Goal: Use online tool/utility: Utilize a website feature to perform a specific function

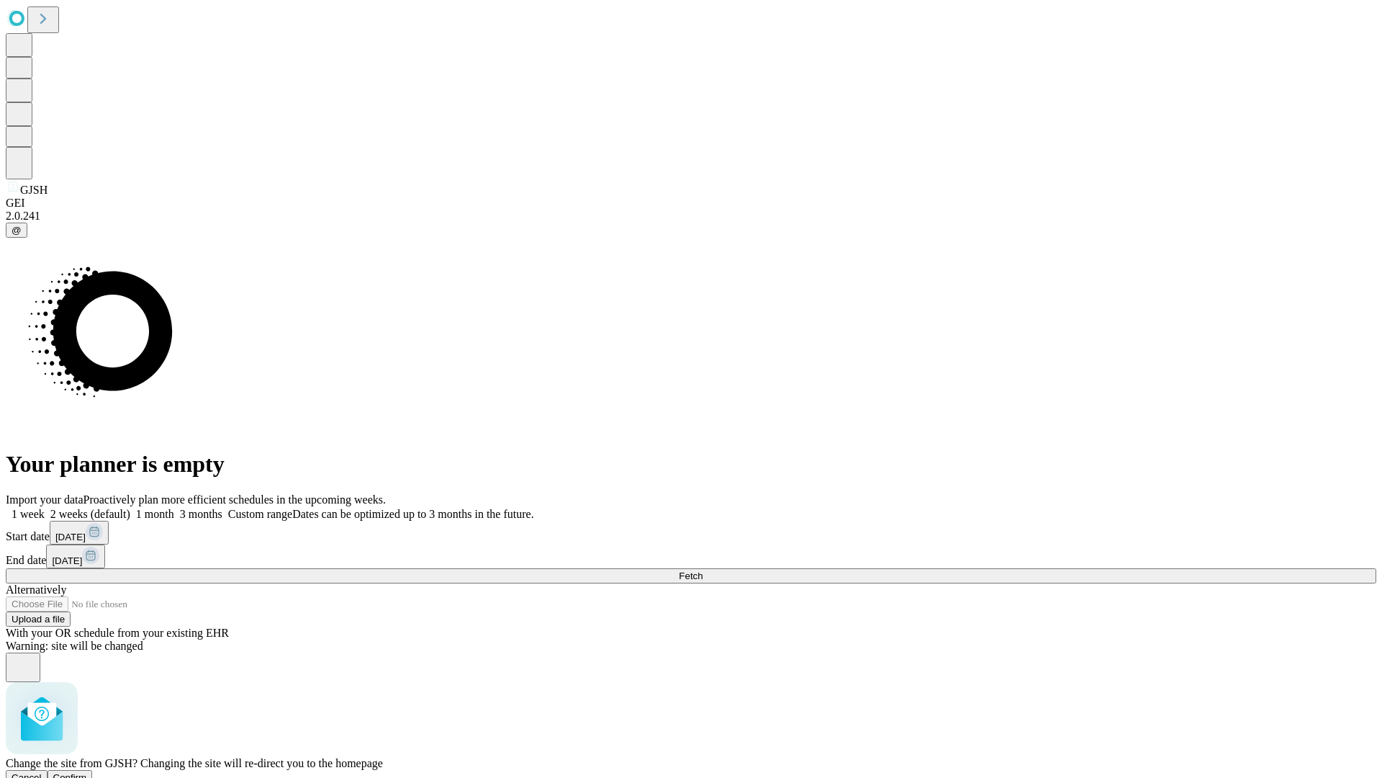
click at [87, 772] on span "Confirm" at bounding box center [70, 777] width 34 height 11
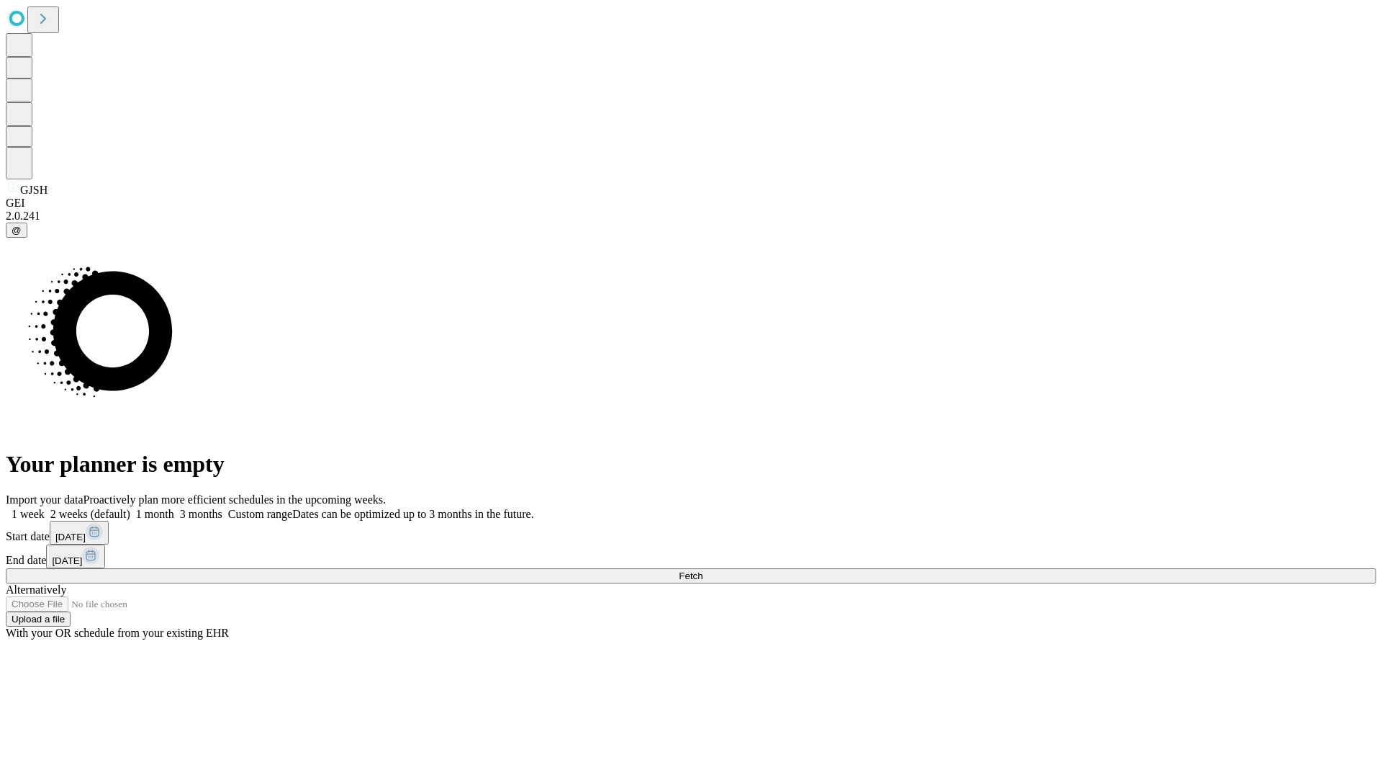
click at [45, 508] on label "1 week" at bounding box center [25, 514] width 39 height 12
click at [703, 570] on span "Fetch" at bounding box center [691, 575] width 24 height 11
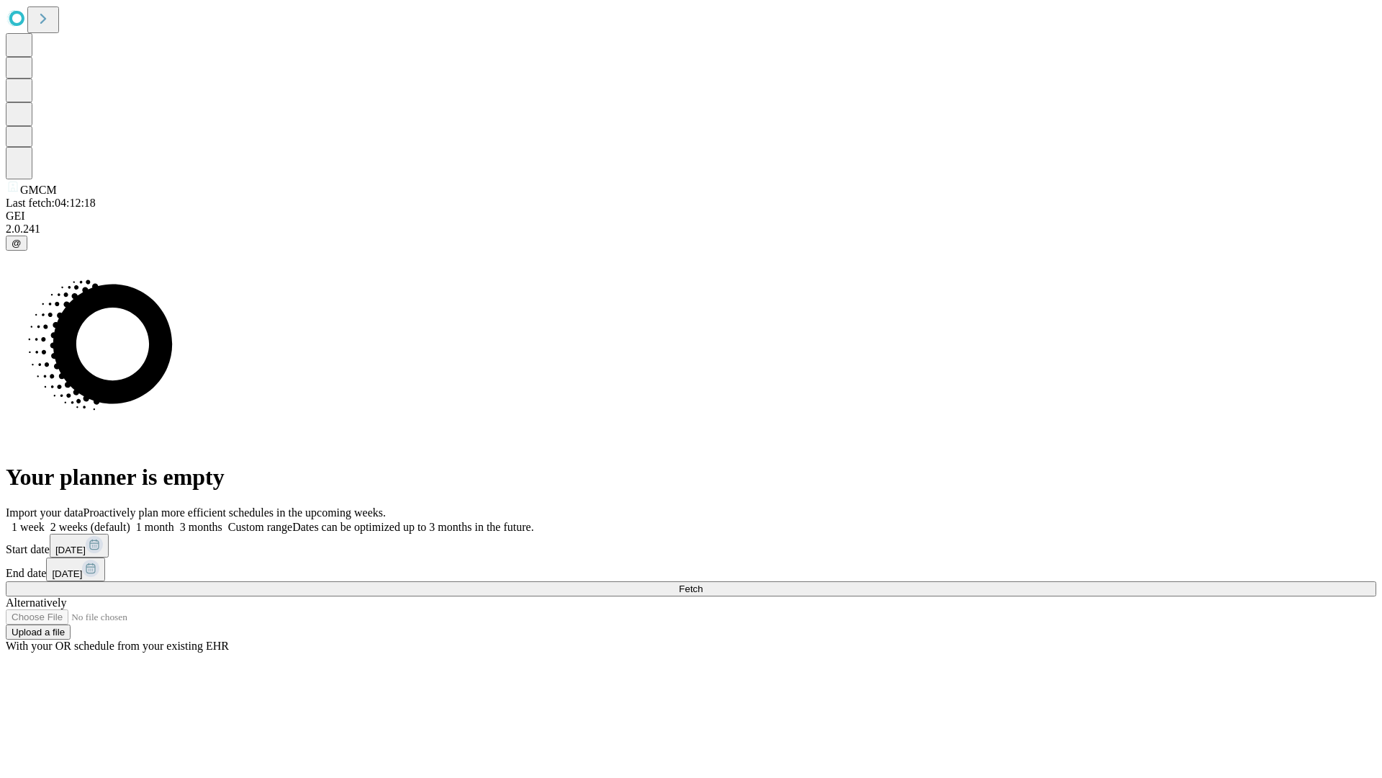
click at [45, 521] on label "1 week" at bounding box center [25, 527] width 39 height 12
click at [703, 583] on span "Fetch" at bounding box center [691, 588] width 24 height 11
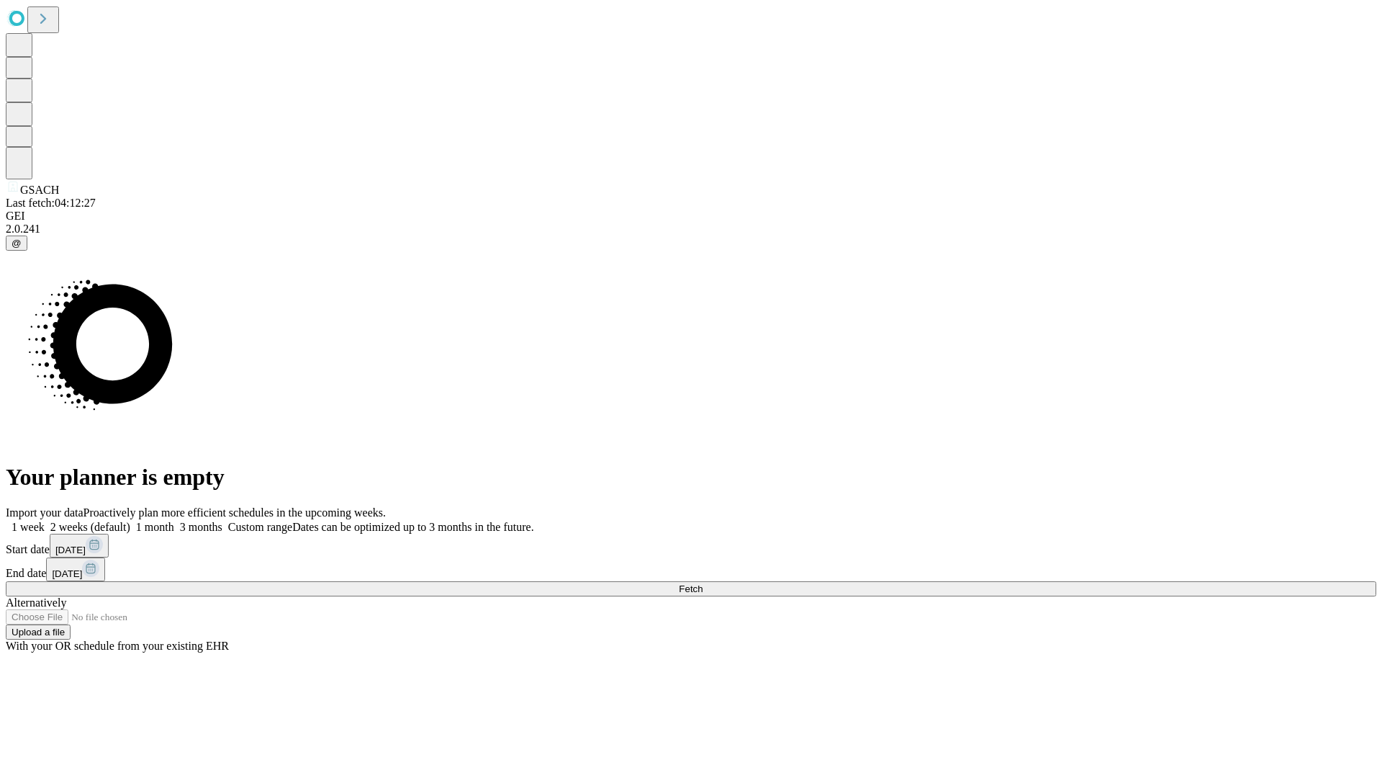
click at [45, 521] on label "1 week" at bounding box center [25, 527] width 39 height 12
click at [703, 583] on span "Fetch" at bounding box center [691, 588] width 24 height 11
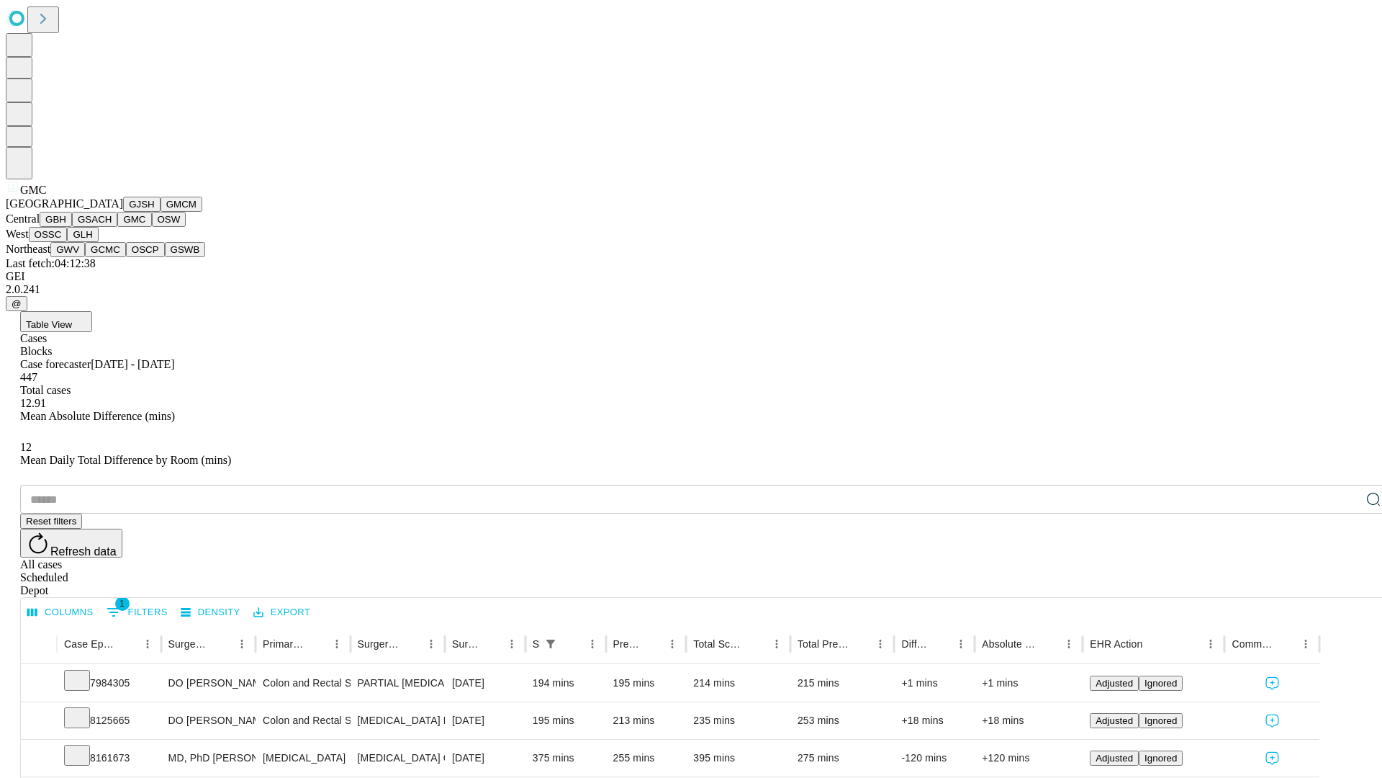
click at [152, 227] on button "OSW" at bounding box center [169, 219] width 35 height 15
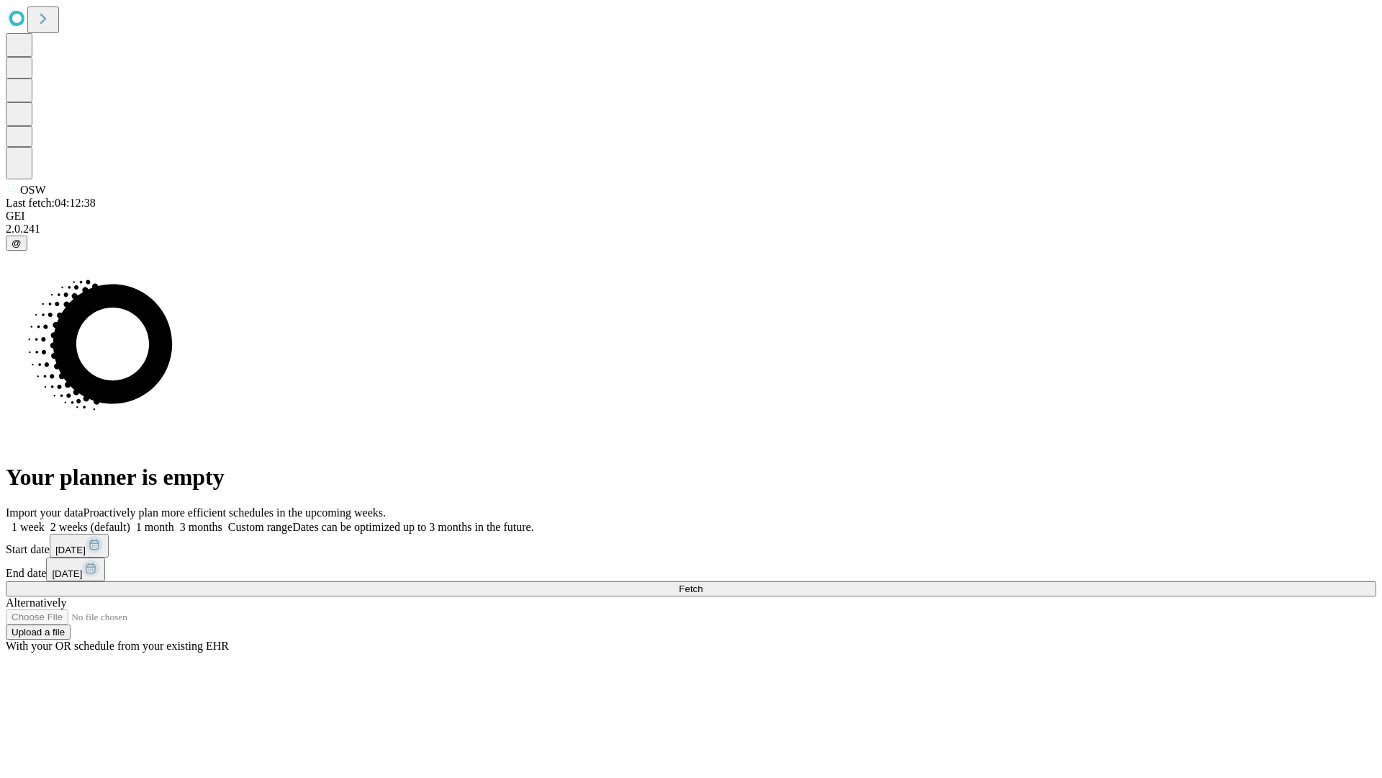
click at [45, 521] on label "1 week" at bounding box center [25, 527] width 39 height 12
click at [703, 583] on span "Fetch" at bounding box center [691, 588] width 24 height 11
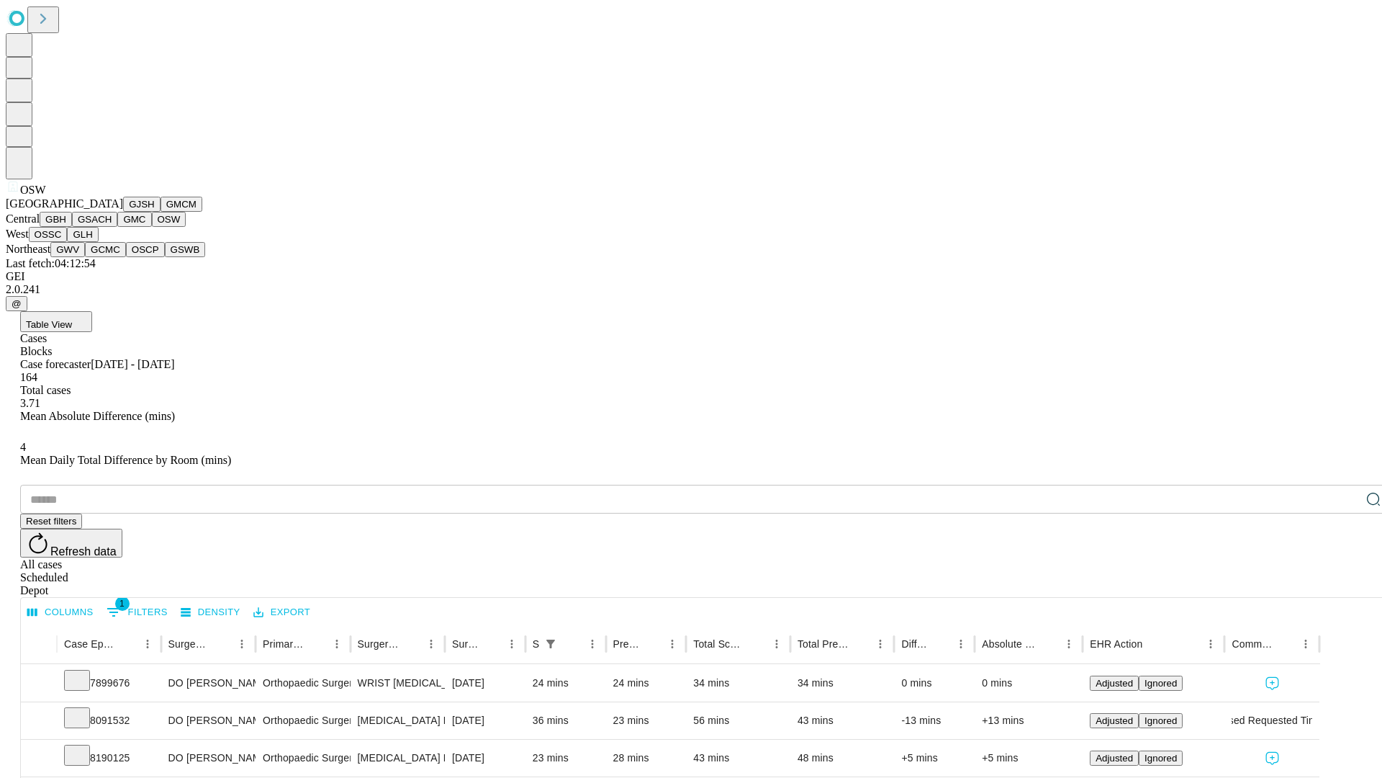
click at [68, 242] on button "OSSC" at bounding box center [48, 234] width 39 height 15
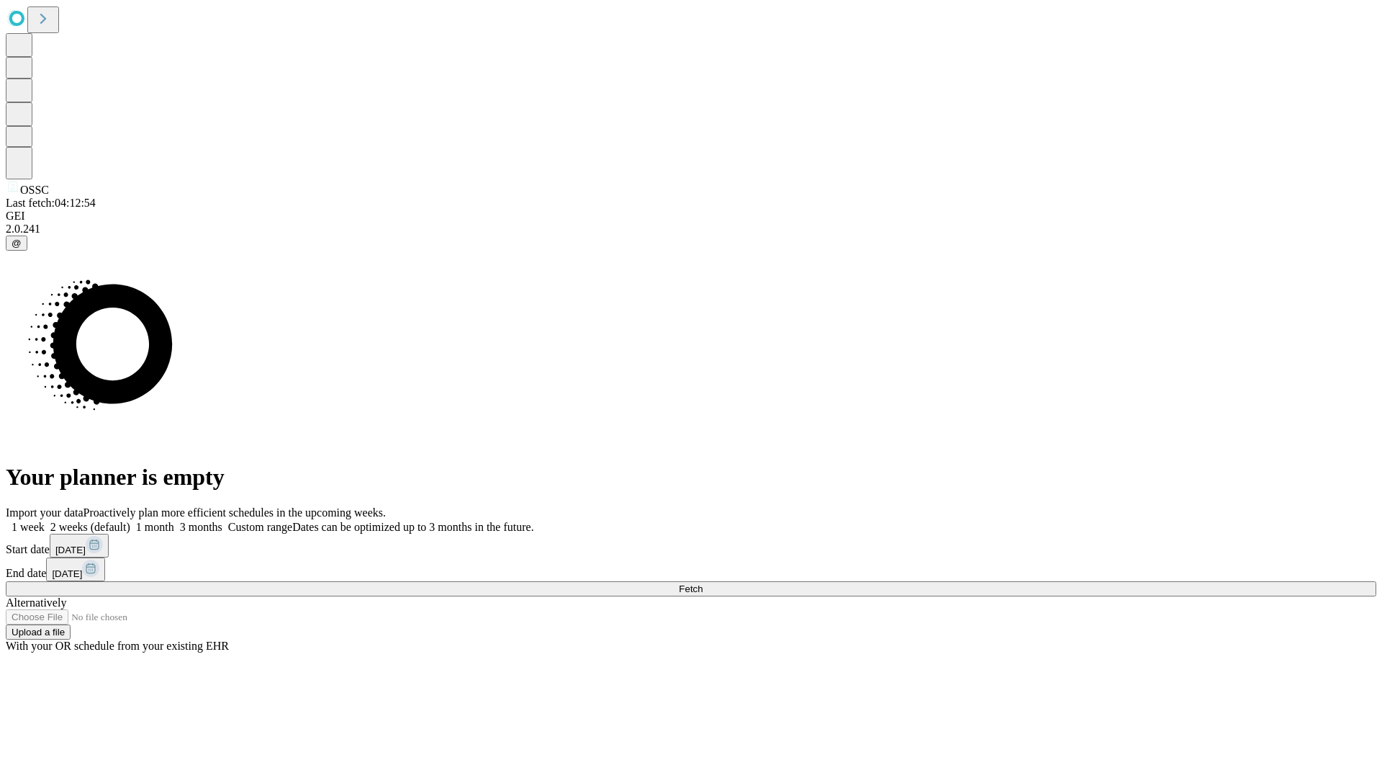
click at [45, 521] on label "1 week" at bounding box center [25, 527] width 39 height 12
click at [703, 583] on span "Fetch" at bounding box center [691, 588] width 24 height 11
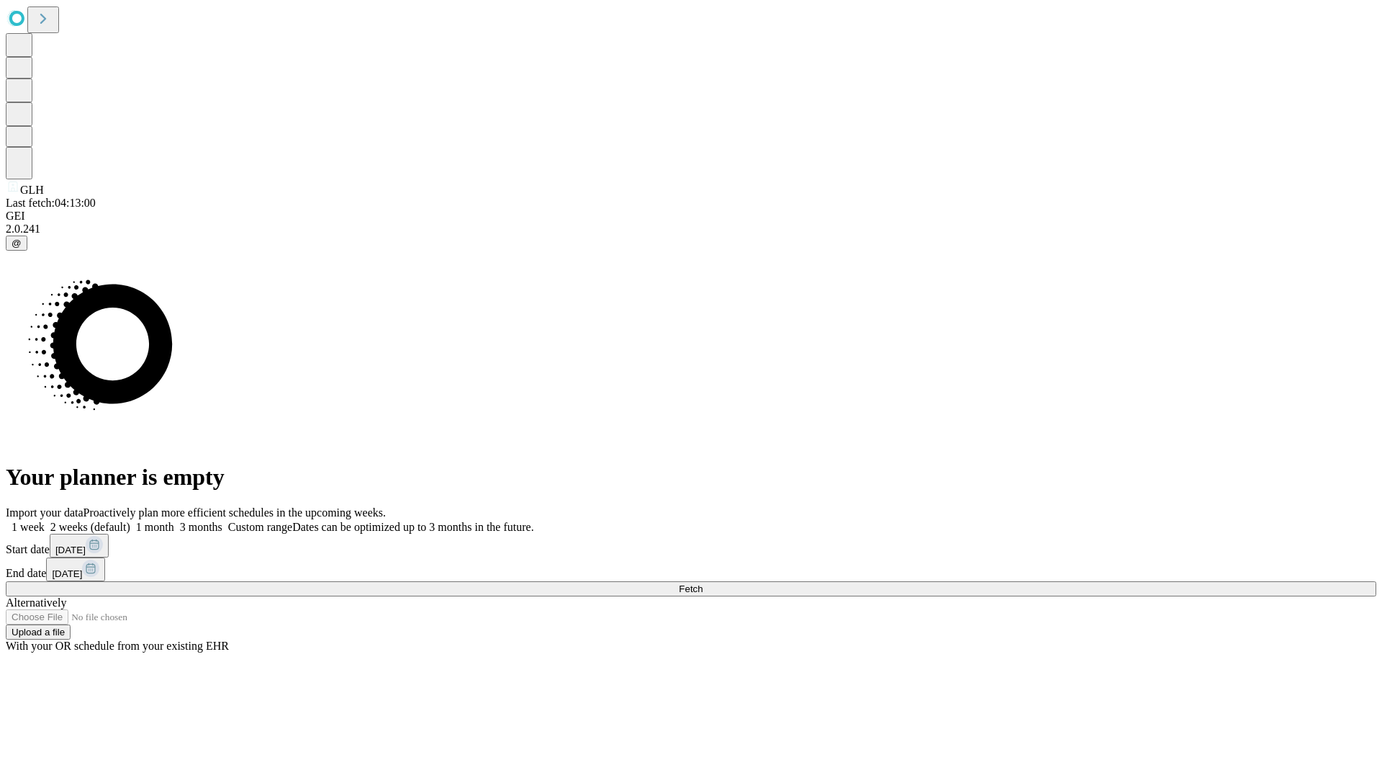
click at [45, 521] on label "1 week" at bounding box center [25, 527] width 39 height 12
click at [703, 583] on span "Fetch" at bounding box center [691, 588] width 24 height 11
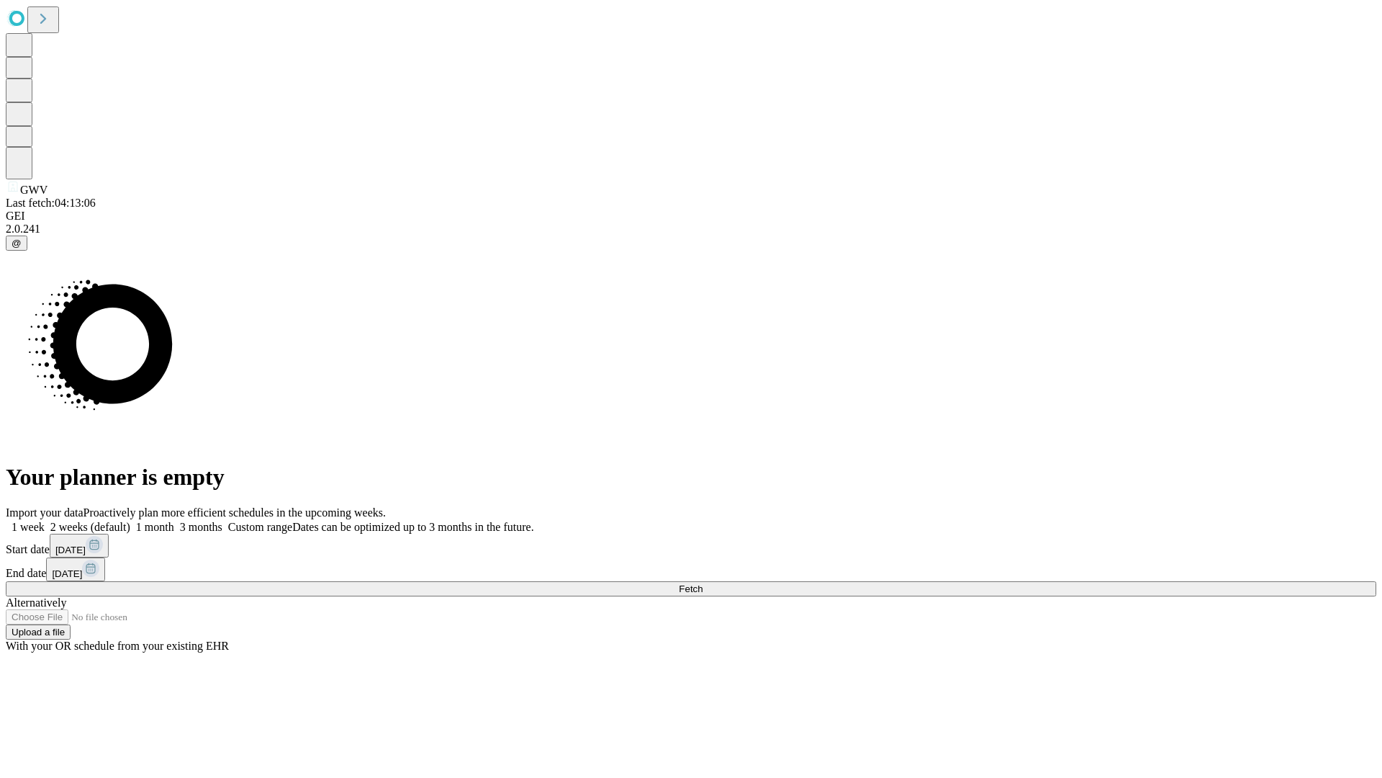
click at [703, 583] on span "Fetch" at bounding box center [691, 588] width 24 height 11
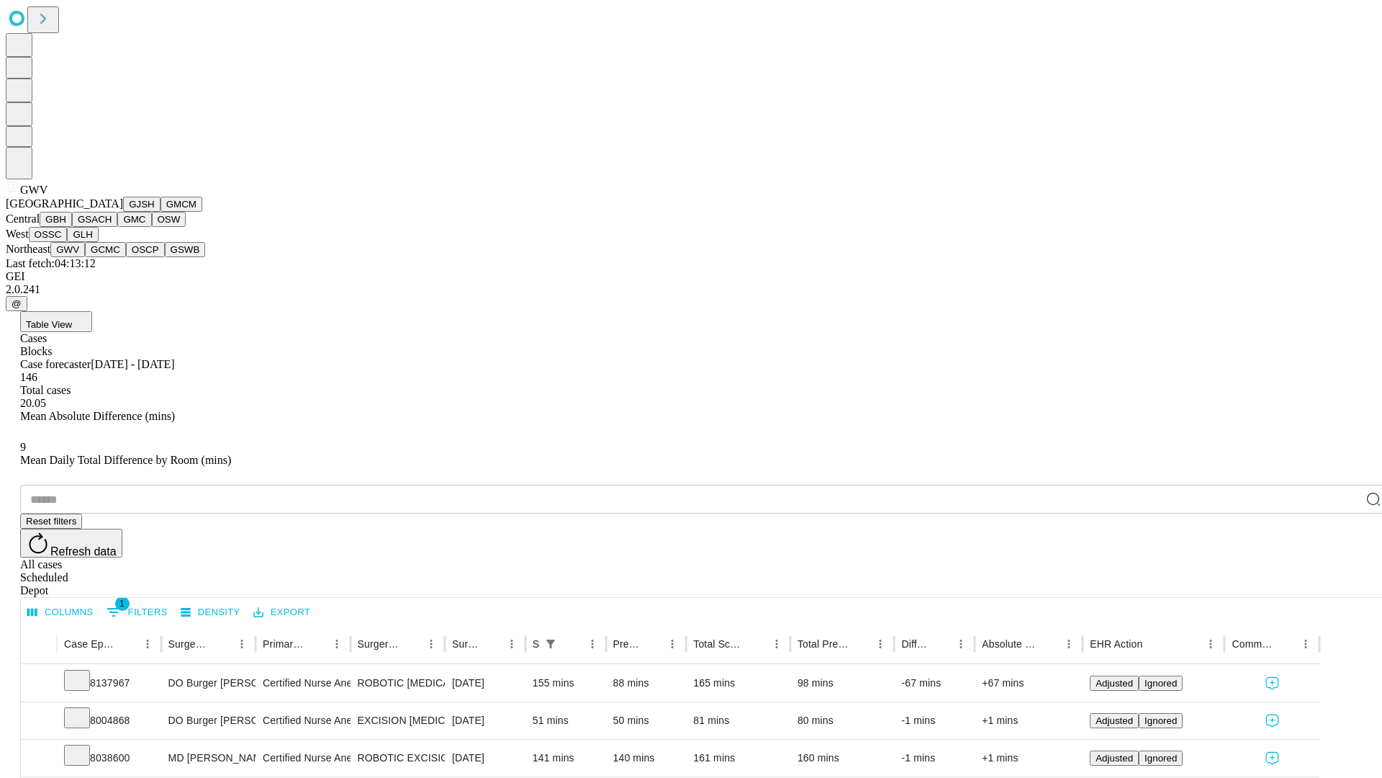
click at [112, 257] on button "GCMC" at bounding box center [105, 249] width 41 height 15
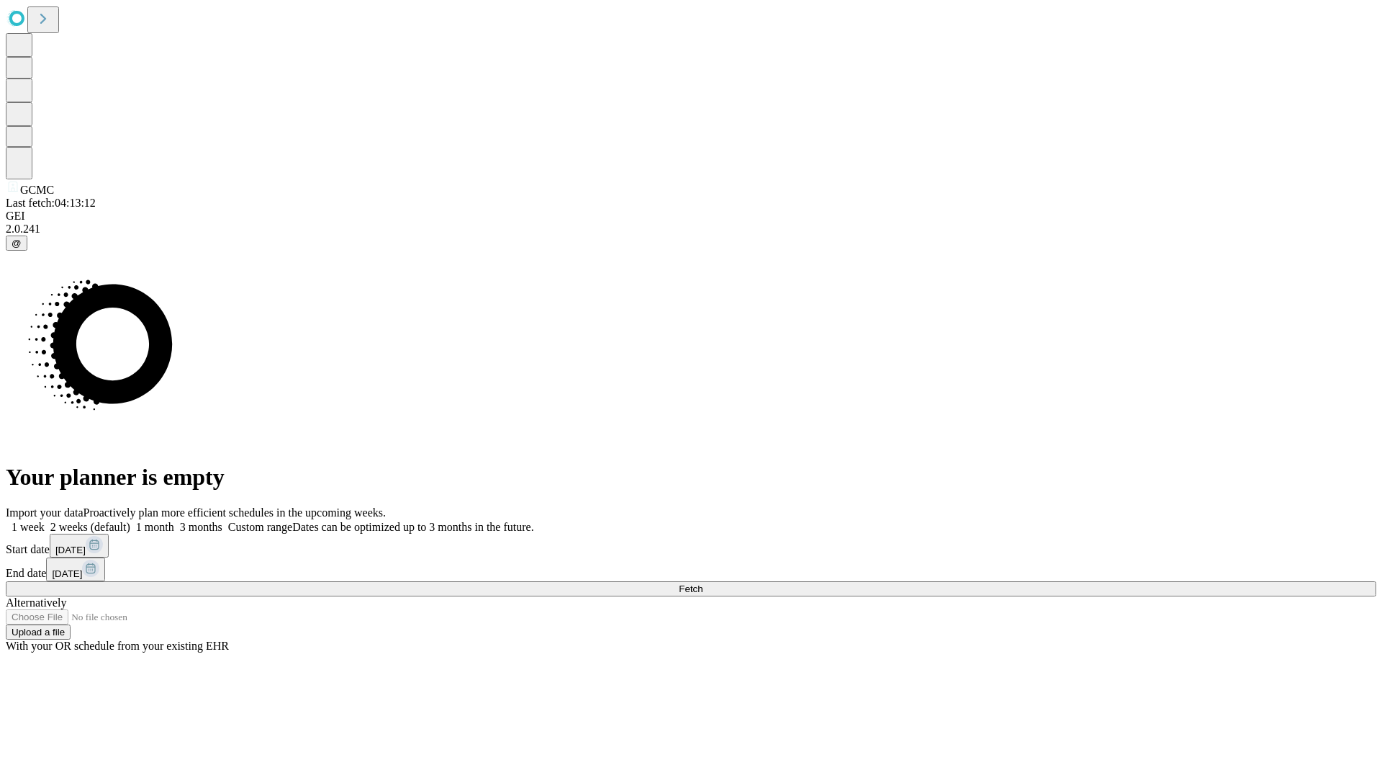
click at [45, 521] on label "1 week" at bounding box center [25, 527] width 39 height 12
click at [703, 583] on span "Fetch" at bounding box center [691, 588] width 24 height 11
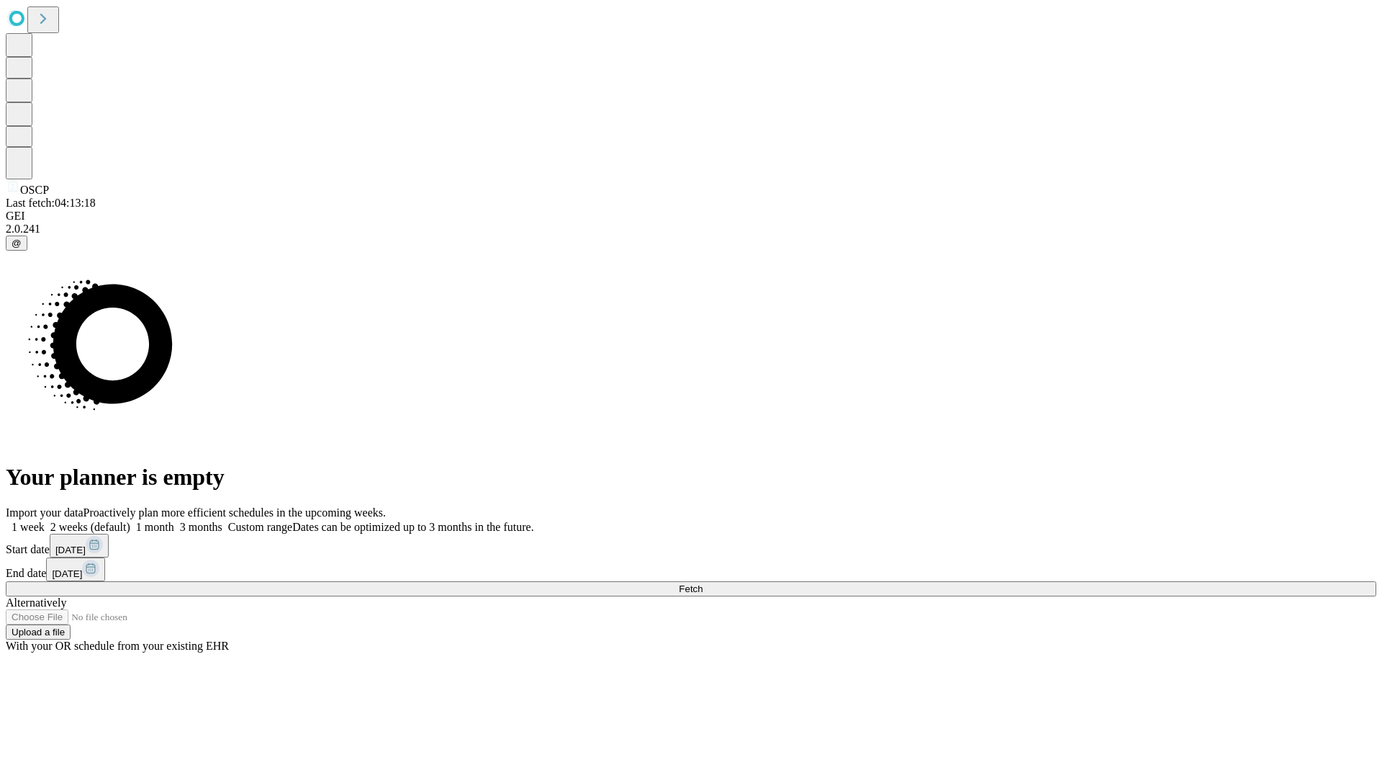
click at [45, 521] on label "1 week" at bounding box center [25, 527] width 39 height 12
click at [703, 583] on span "Fetch" at bounding box center [691, 588] width 24 height 11
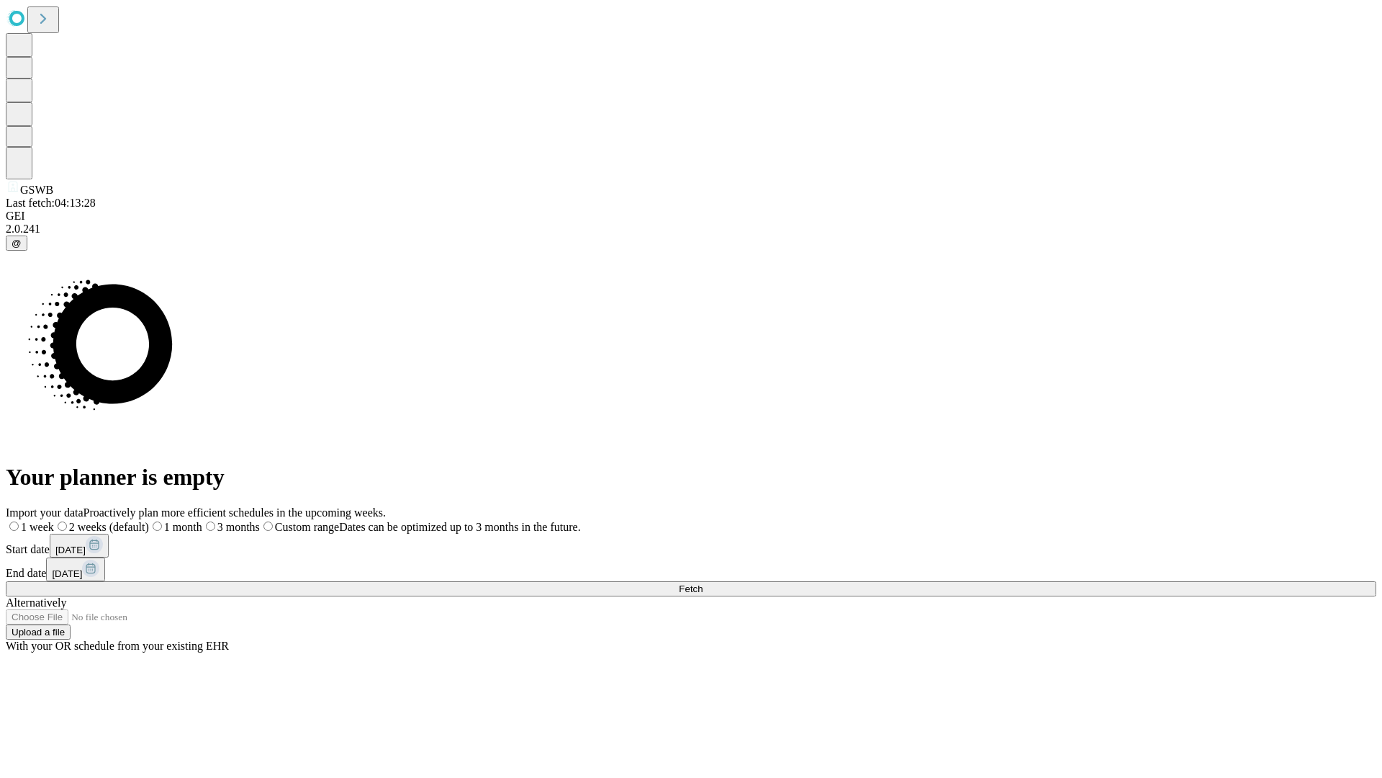
click at [54, 521] on label "1 week" at bounding box center [30, 527] width 48 height 12
click at [703, 583] on span "Fetch" at bounding box center [691, 588] width 24 height 11
